Goal: Task Accomplishment & Management: Manage account settings

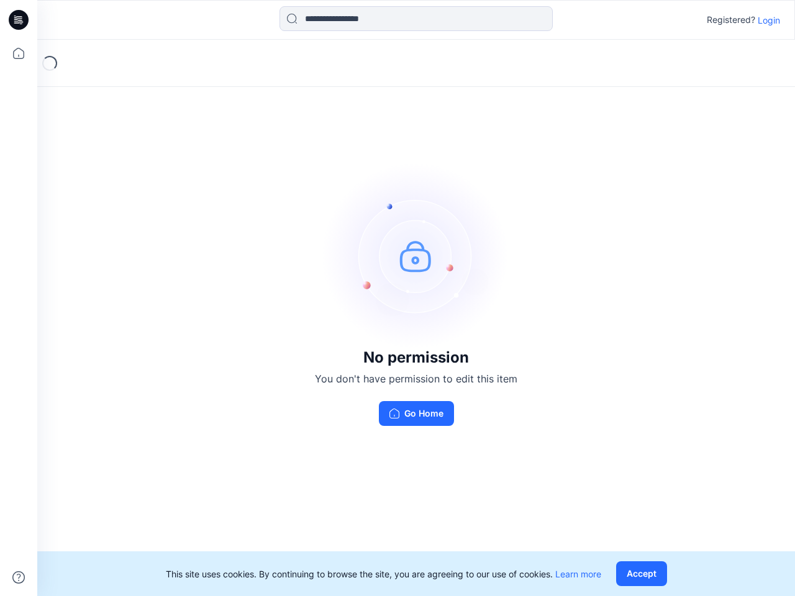
click at [397, 298] on img at bounding box center [416, 256] width 186 height 186
click at [19, 20] on icon at bounding box center [20, 20] width 5 height 1
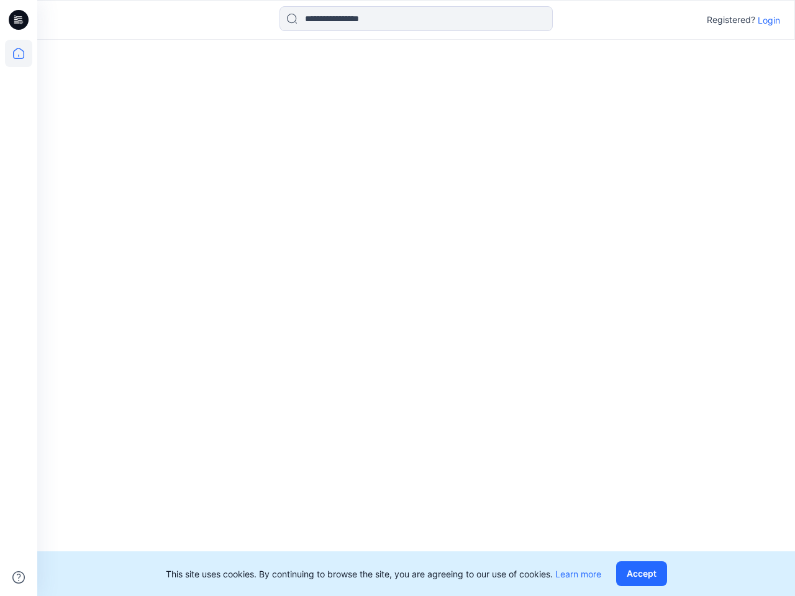
click at [19, 53] on icon at bounding box center [18, 53] width 27 height 27
click at [19, 577] on icon at bounding box center [18, 577] width 12 height 12
click at [416, 19] on input at bounding box center [415, 18] width 273 height 25
click at [769, 20] on p "Login" at bounding box center [768, 20] width 22 height 13
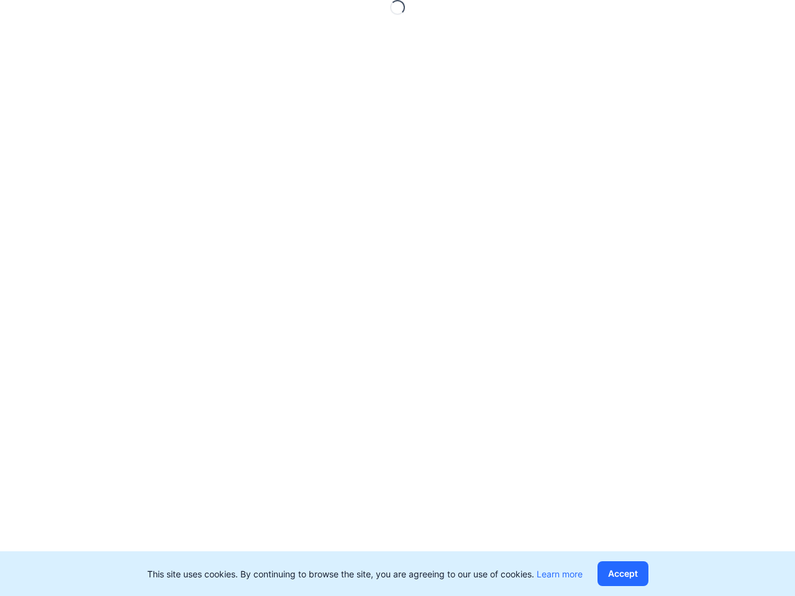
click at [644, 574] on button "Accept" at bounding box center [622, 573] width 51 height 25
